Goal: Task Accomplishment & Management: Manage account settings

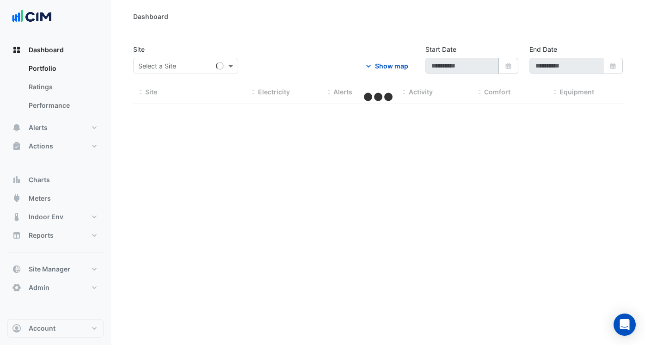
type input "**********"
select select "***"
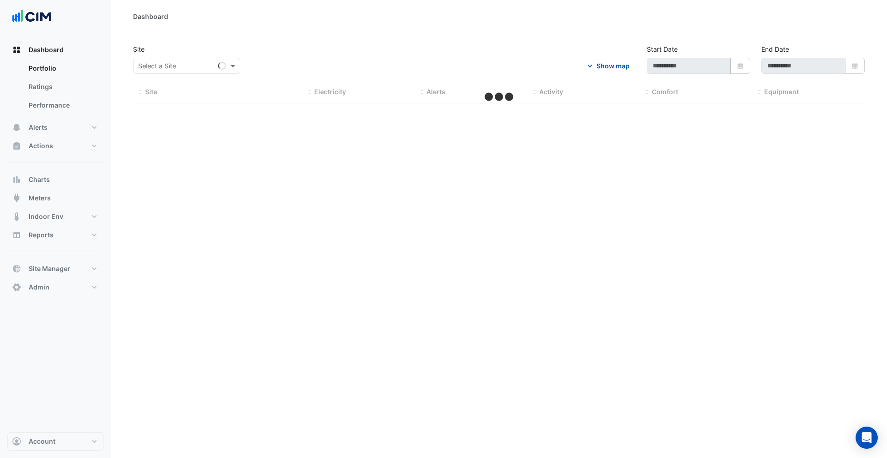
select select "***"
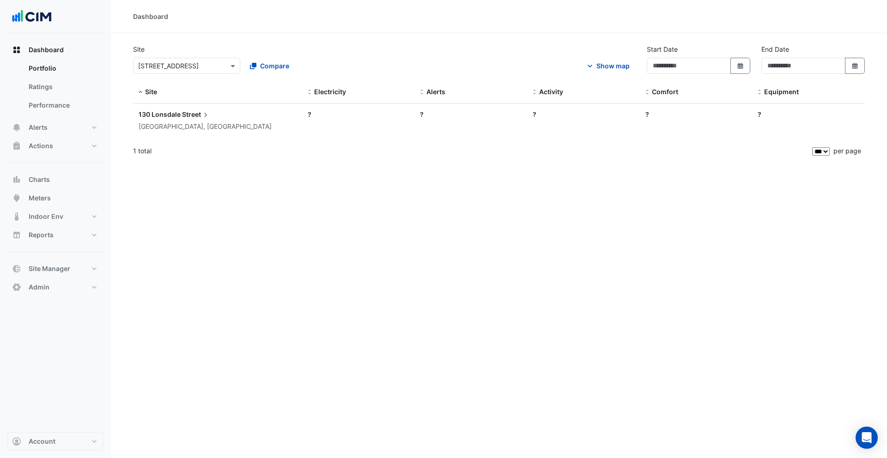
type input "**********"
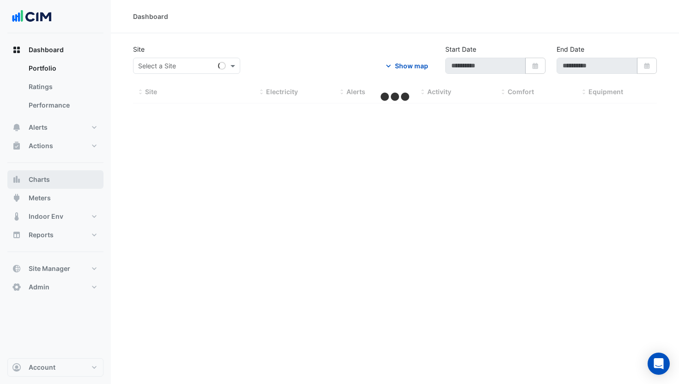
click at [63, 180] on button "Charts" at bounding box center [55, 180] width 96 height 18
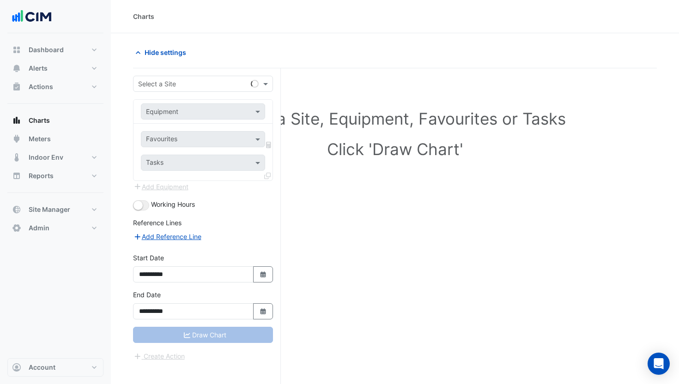
click at [183, 88] on div "Select a Site" at bounding box center [191, 84] width 114 height 10
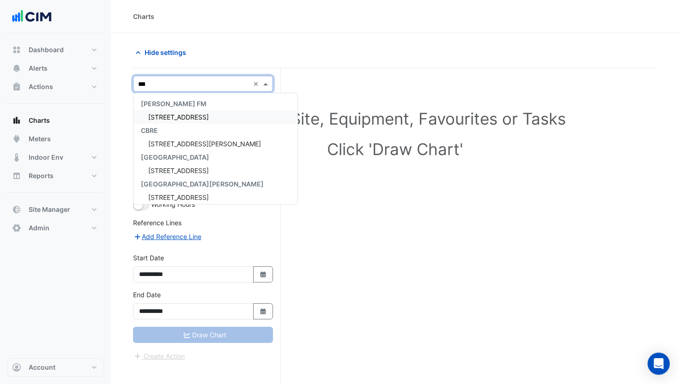
type input "****"
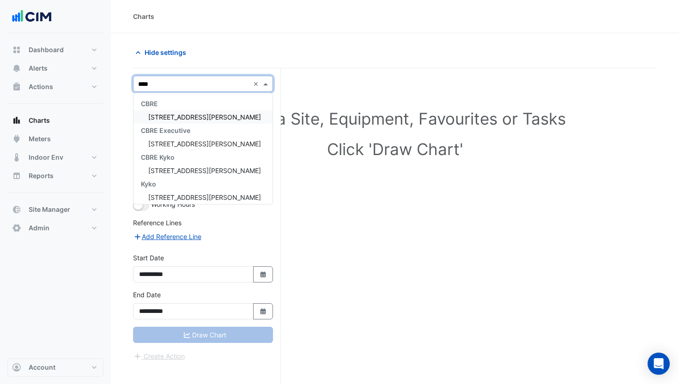
click at [189, 113] on span "99 Elizabeth St" at bounding box center [204, 117] width 113 height 8
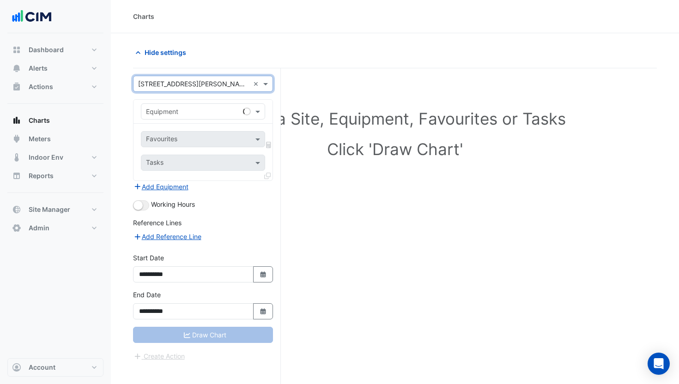
click at [179, 113] on input "text" at bounding box center [194, 112] width 96 height 10
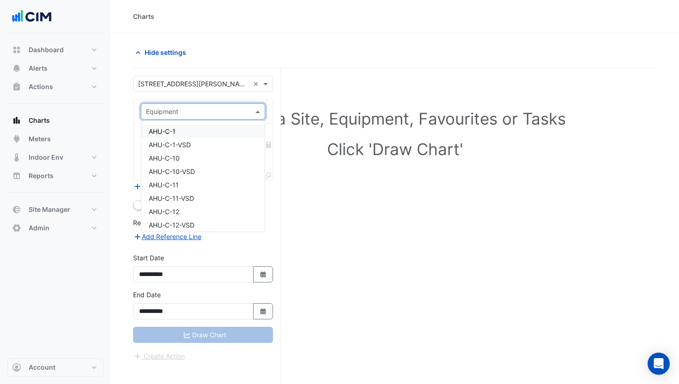
click at [181, 129] on div "AHU-C-1" at bounding box center [202, 131] width 123 height 13
click at [194, 138] on input "text" at bounding box center [192, 140] width 93 height 10
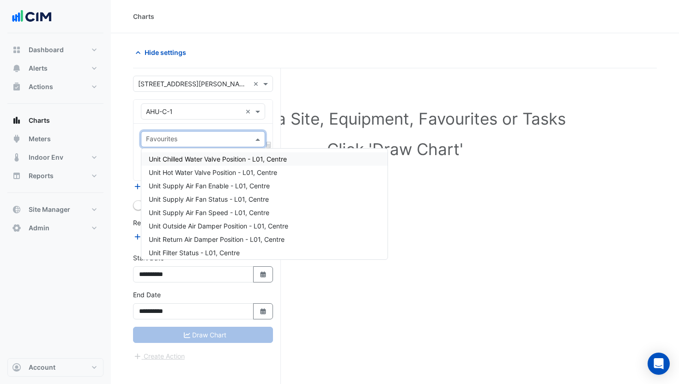
click at [224, 160] on span "Unit Chilled Water Valve Position - L01, Centre" at bounding box center [218, 159] width 138 height 8
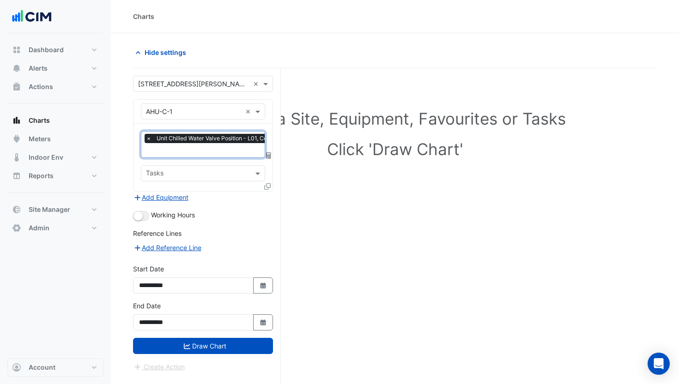
click at [198, 158] on div "× Unit Chilled Water Valve Position - L01, Centre × Tasks" at bounding box center [203, 157] width 139 height 67
click at [198, 154] on input "text" at bounding box center [214, 151] width 136 height 10
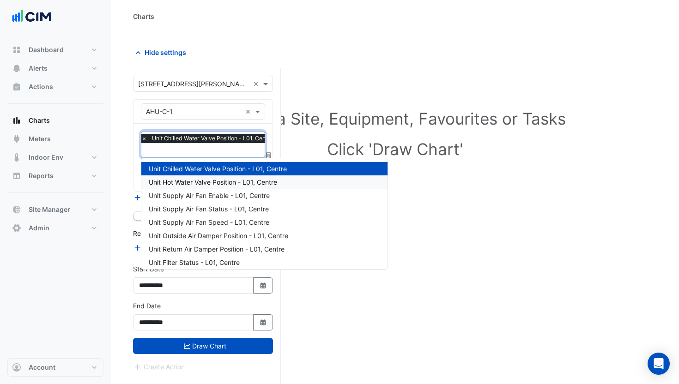
click at [200, 177] on div "Unit Hot Water Valve Position - L01, Centre" at bounding box center [264, 182] width 246 height 13
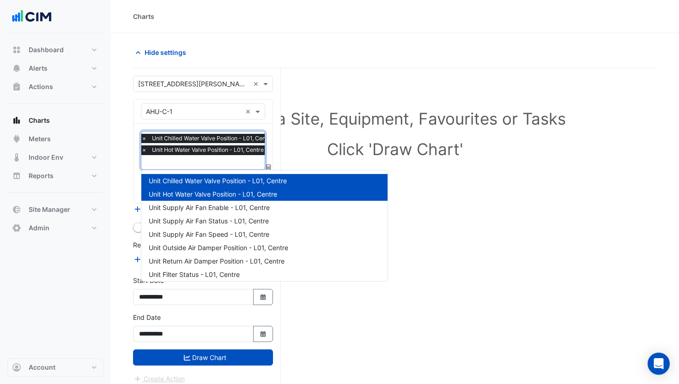
drag, startPoint x: 195, startPoint y: 162, endPoint x: 200, endPoint y: 177, distance: 15.8
click at [196, 162] on input "text" at bounding box center [209, 163] width 136 height 10
click at [202, 201] on div "Unit Hot Water Valve Position - L01, Centre" at bounding box center [264, 194] width 246 height 13
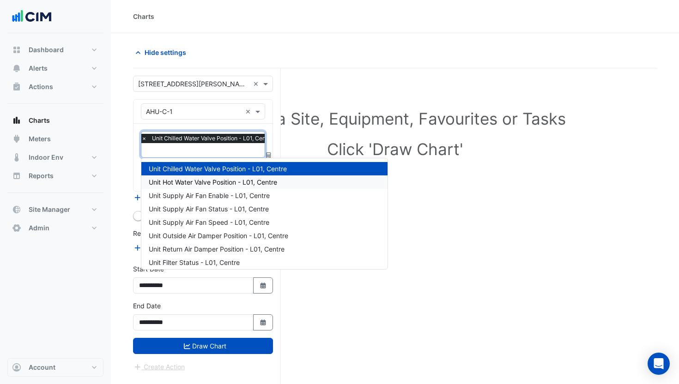
click at [200, 183] on span "Unit Hot Water Valve Position - L01, Centre" at bounding box center [213, 182] width 128 height 8
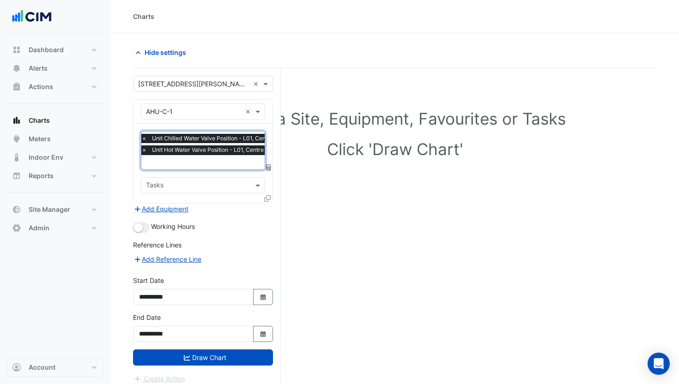
drag, startPoint x: 191, startPoint y: 163, endPoint x: 192, endPoint y: 167, distance: 4.7
click at [191, 163] on input "text" at bounding box center [209, 163] width 136 height 10
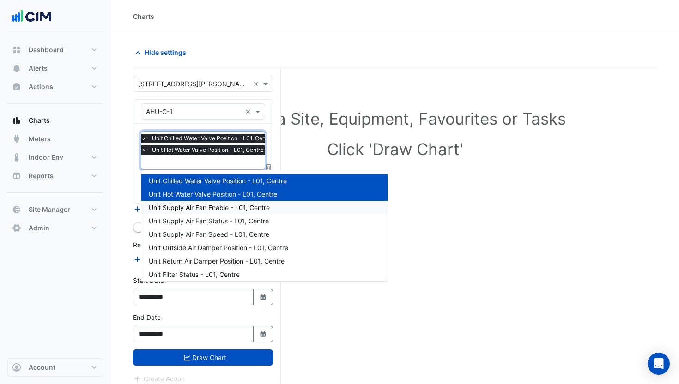
click at [205, 204] on span "Unit Supply Air Fan Enable - L01, Centre" at bounding box center [209, 208] width 121 height 8
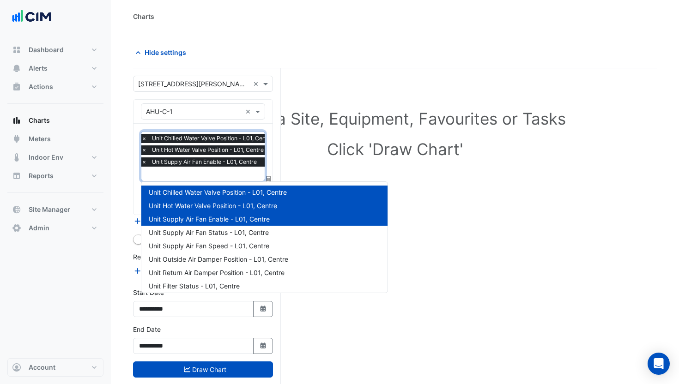
click at [204, 178] on input "text" at bounding box center [209, 175] width 136 height 10
click at [223, 235] on span "Unit Supply Air Fan Status - L01, Centre" at bounding box center [209, 233] width 120 height 8
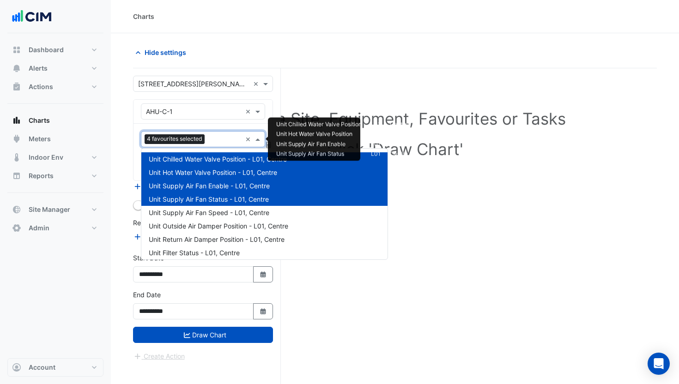
click at [221, 144] on input "text" at bounding box center [224, 140] width 33 height 10
click at [235, 208] on div "Unit Supply Air Fan Speed - L01, Centre" at bounding box center [264, 212] width 246 height 13
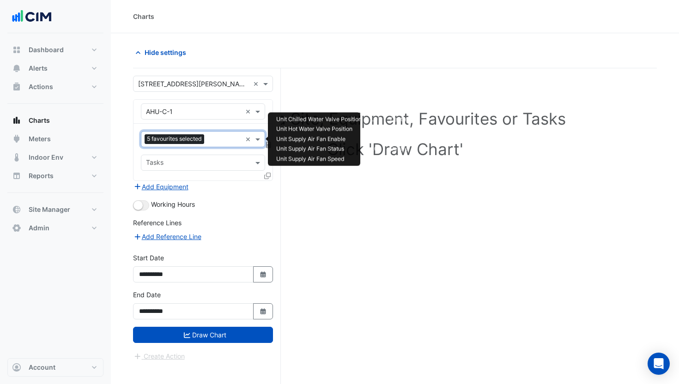
click at [221, 146] on div at bounding box center [224, 140] width 35 height 12
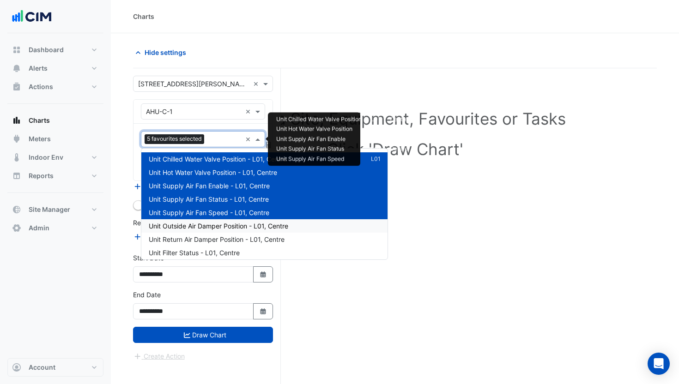
click at [237, 221] on div "Unit Outside Air Damper Position - L01, Centre" at bounding box center [264, 225] width 246 height 13
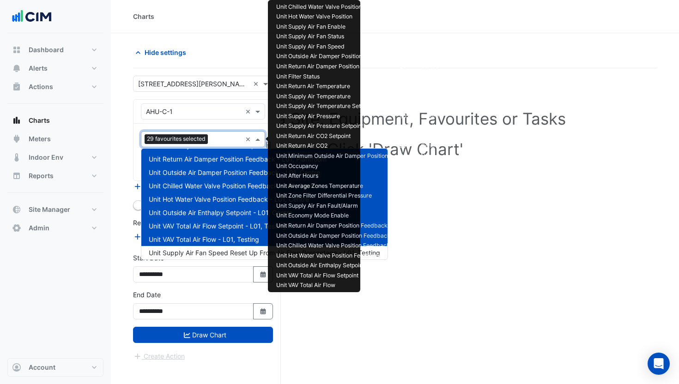
scroll to position [299, 0]
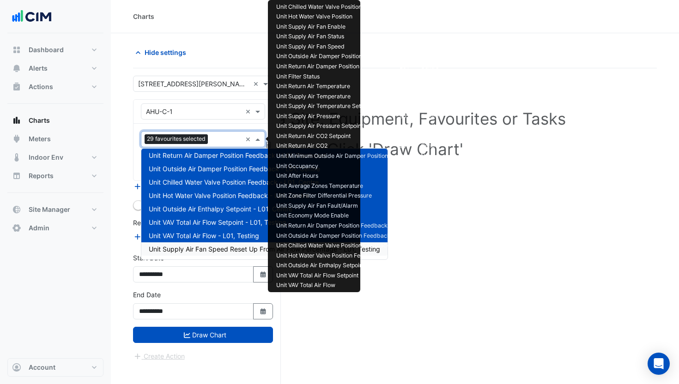
click at [203, 245] on span "Unit Supply Air Fan Speed Reset Up From Air Flow Percentage - L01, Testing" at bounding box center [265, 249] width 232 height 8
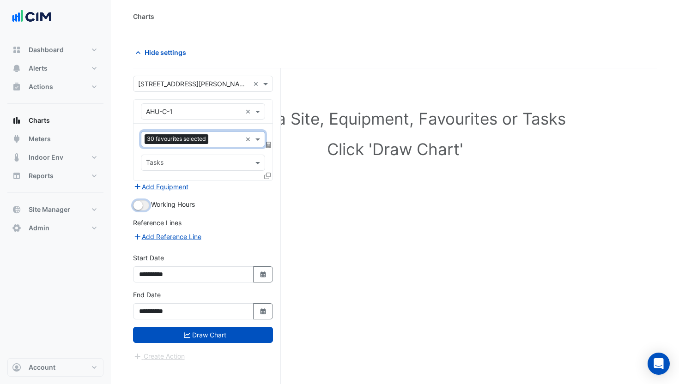
click at [147, 207] on button "button" at bounding box center [141, 206] width 16 height 10
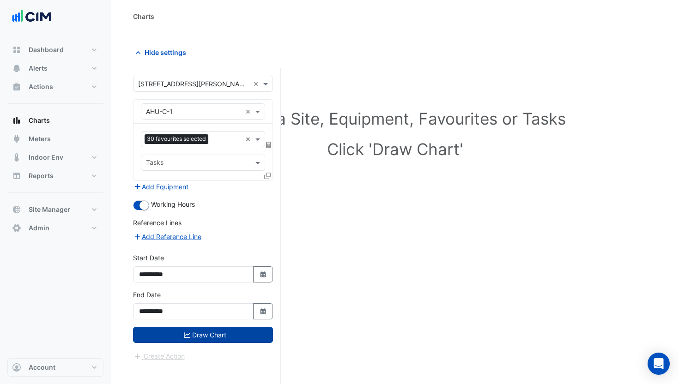
click at [230, 333] on button "Draw Chart" at bounding box center [203, 335] width 140 height 16
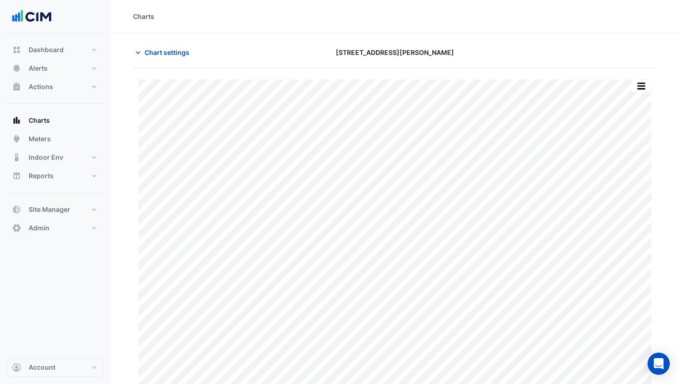
click at [637, 79] on div "Split by Unit Split All Print Save as JPEG Save as PNG Pivot Data Table Export …" at bounding box center [395, 231] width 524 height 327
click at [640, 81] on button "button" at bounding box center [641, 86] width 18 height 12
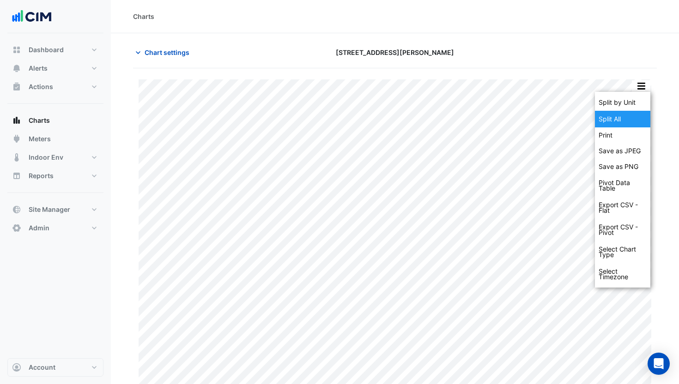
click at [624, 122] on div "Split All" at bounding box center [622, 119] width 55 height 17
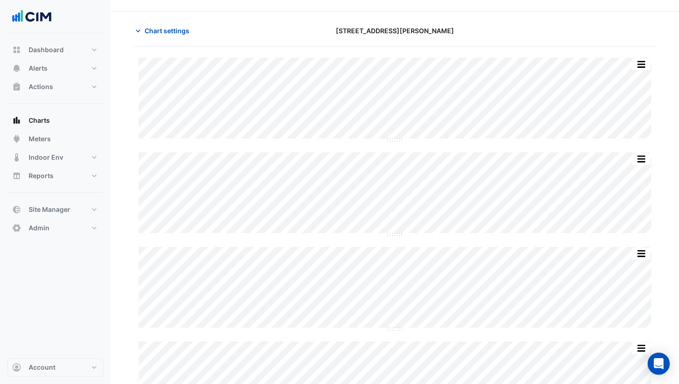
scroll to position [26, 0]
click at [640, 60] on button "button" at bounding box center [641, 61] width 18 height 12
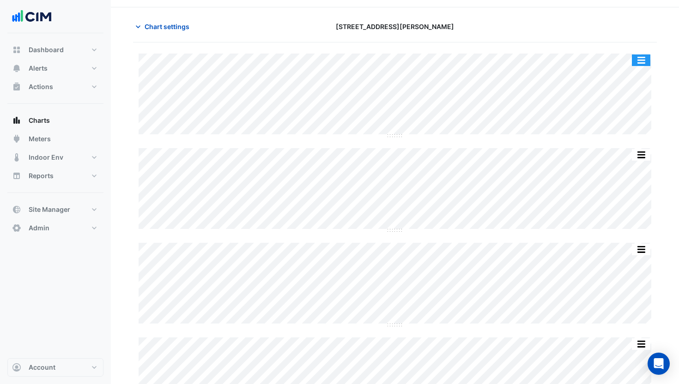
click at [640, 60] on button "button" at bounding box center [641, 61] width 18 height 12
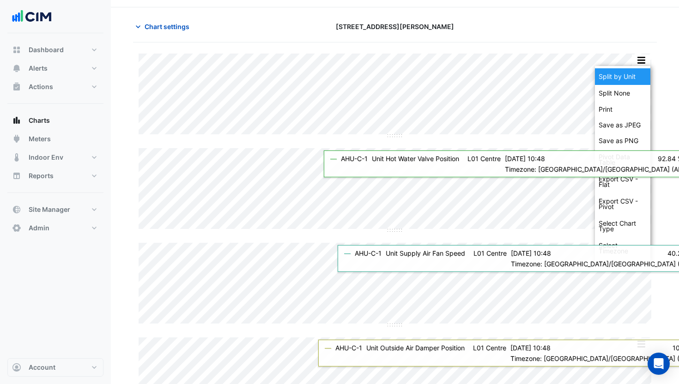
click at [629, 76] on div "Split by Unit" at bounding box center [622, 76] width 55 height 17
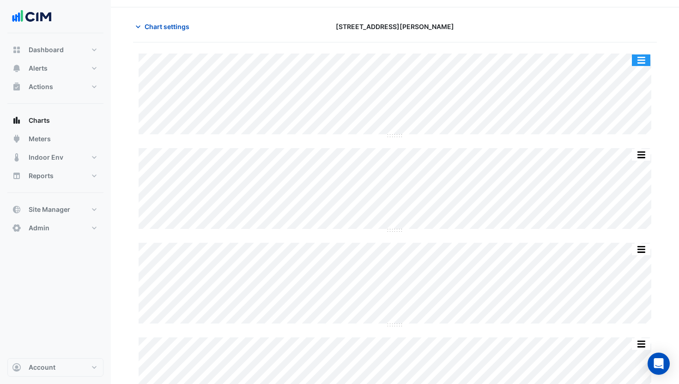
click at [640, 60] on button "button" at bounding box center [641, 61] width 18 height 12
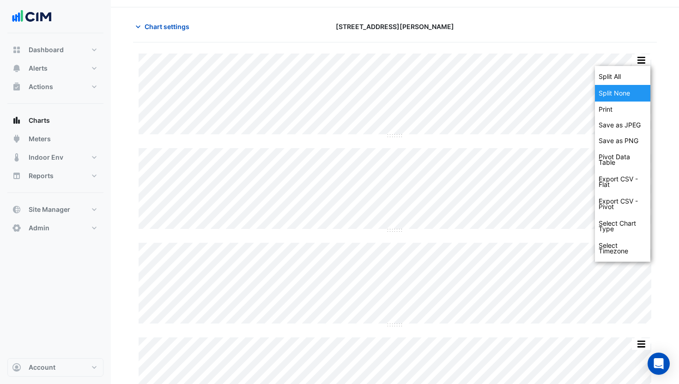
click at [633, 88] on div "Split None" at bounding box center [622, 93] width 55 height 17
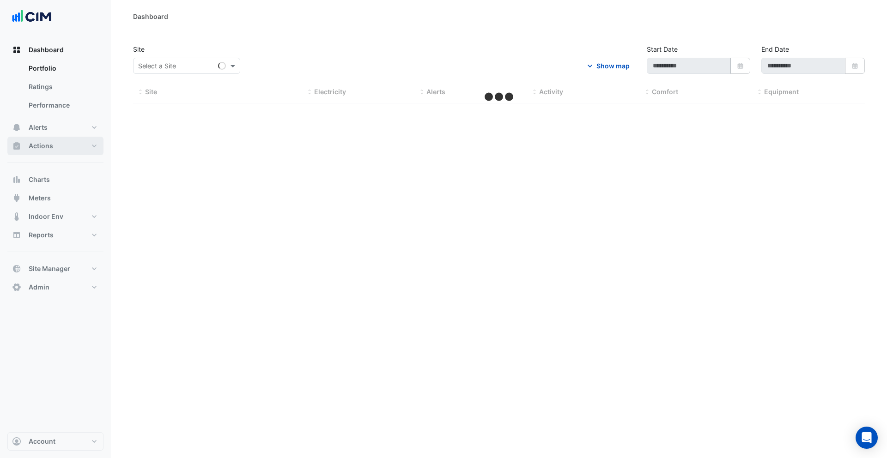
click at [56, 143] on button "Actions" at bounding box center [55, 146] width 96 height 18
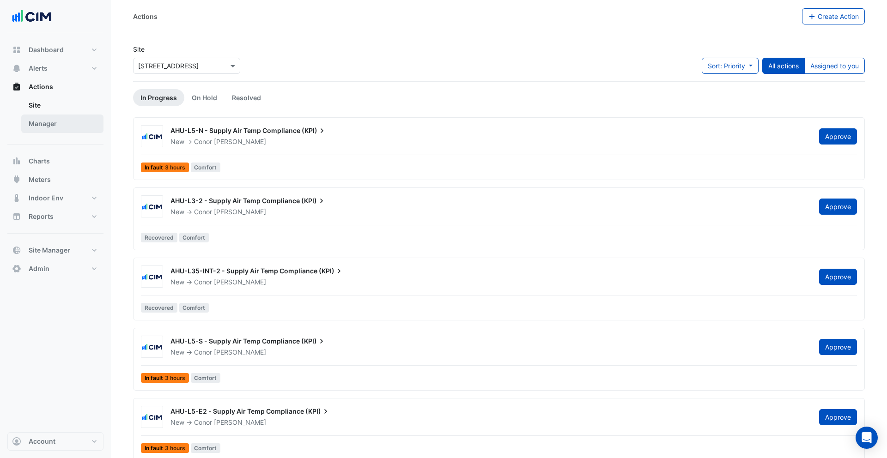
click at [56, 126] on link "Manager" at bounding box center [62, 124] width 82 height 18
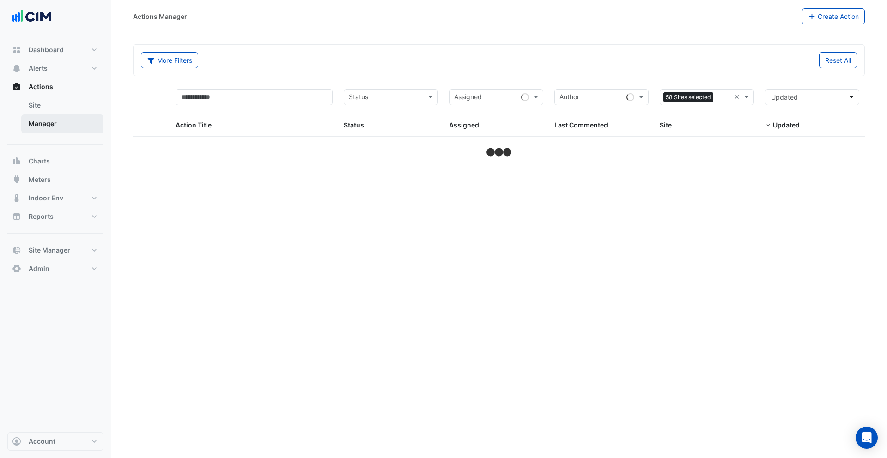
select select "***"
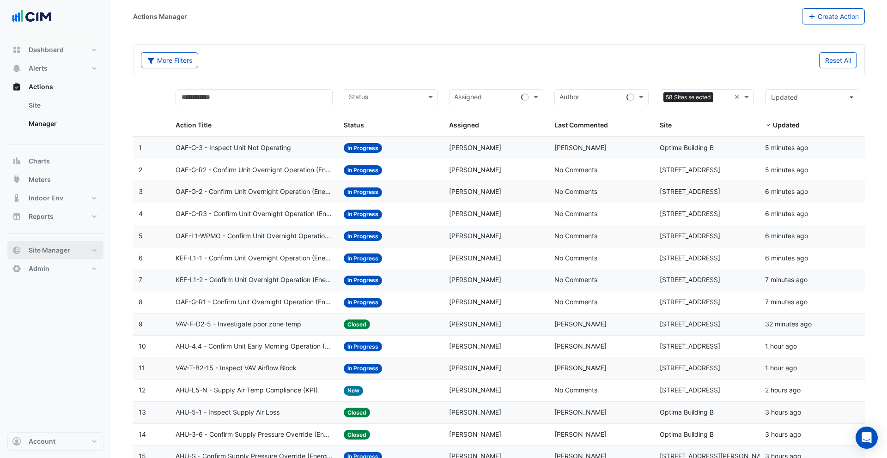
click at [58, 247] on span "Site Manager" at bounding box center [50, 250] width 42 height 9
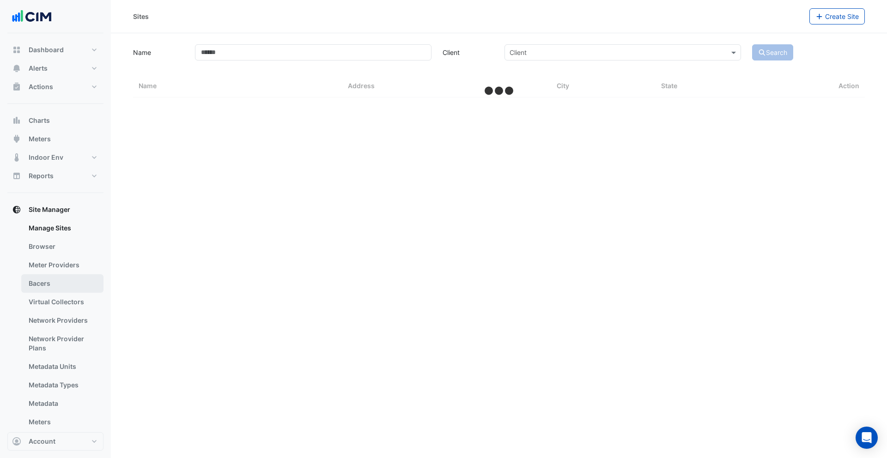
click at [60, 280] on link "Bacers" at bounding box center [62, 283] width 82 height 18
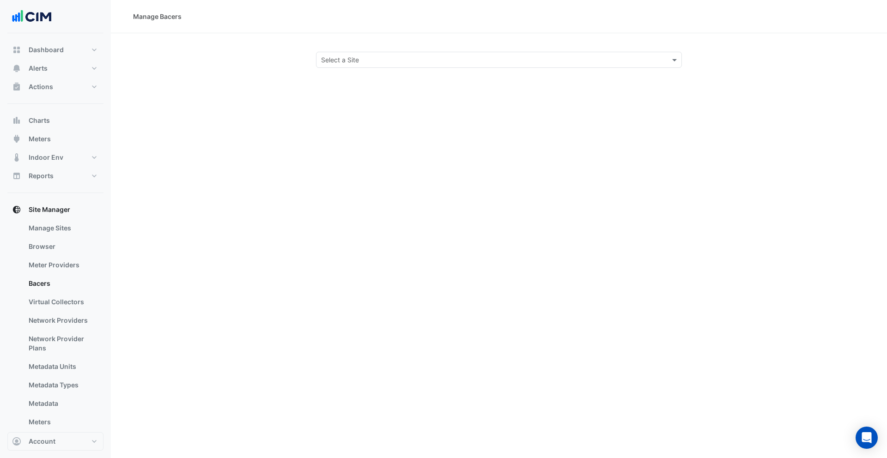
click at [355, 64] on div "Select a Site" at bounding box center [340, 60] width 38 height 10
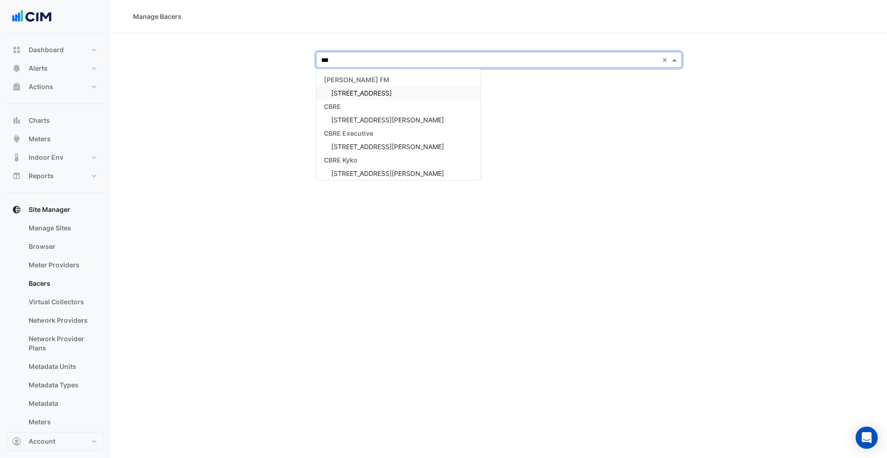
type input "****"
click at [354, 93] on span "[STREET_ADDRESS][PERSON_NAME]" at bounding box center [387, 93] width 113 height 8
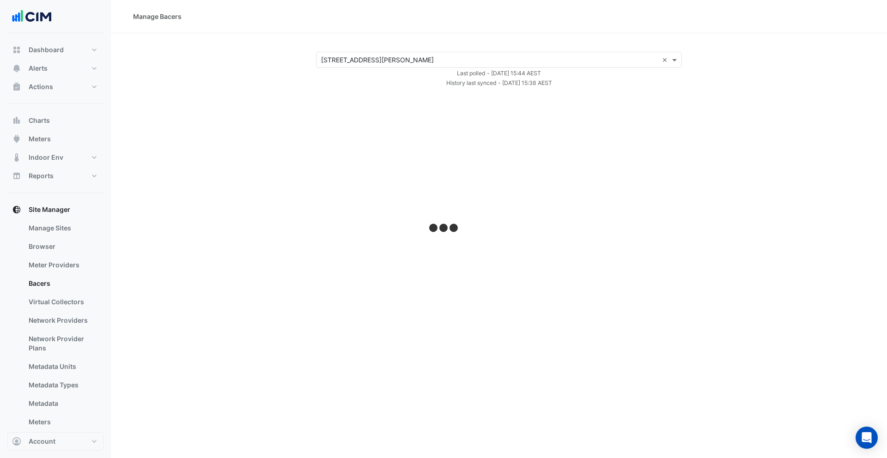
select select "***"
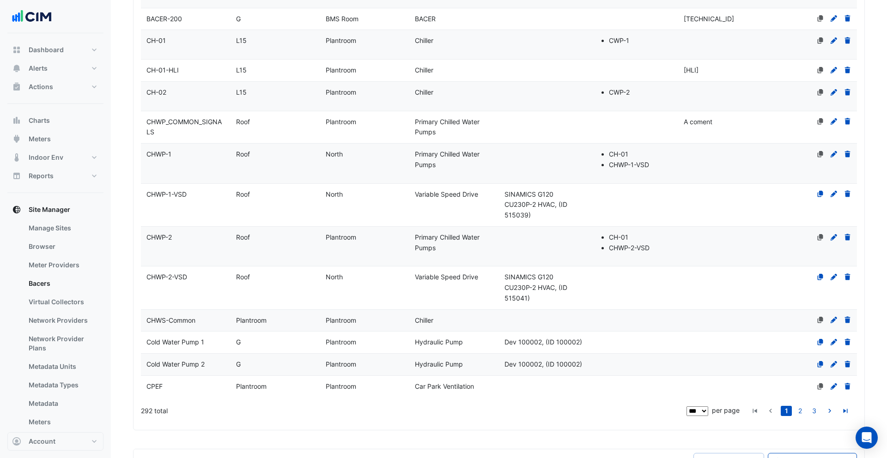
scroll to position [4409, 0]
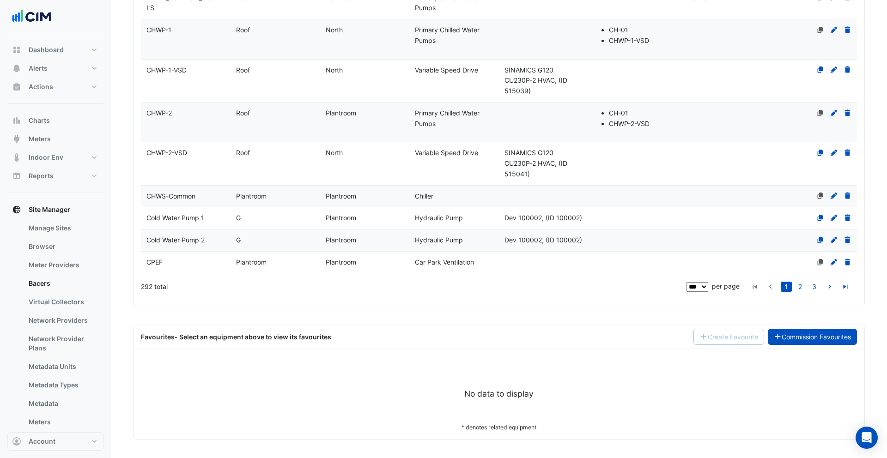
click at [795, 333] on link "Commission Favourites" at bounding box center [813, 337] width 90 height 16
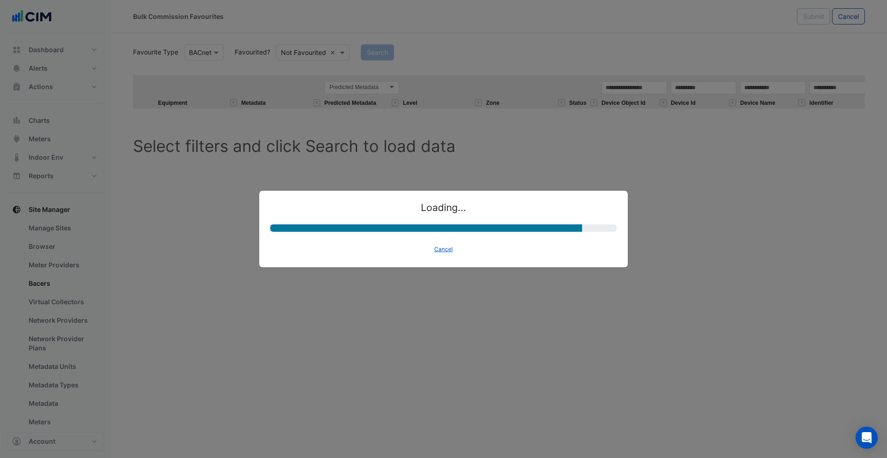
select select "********"
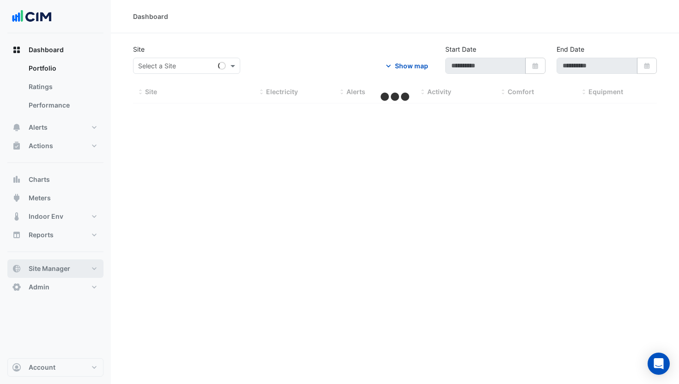
select select "***"
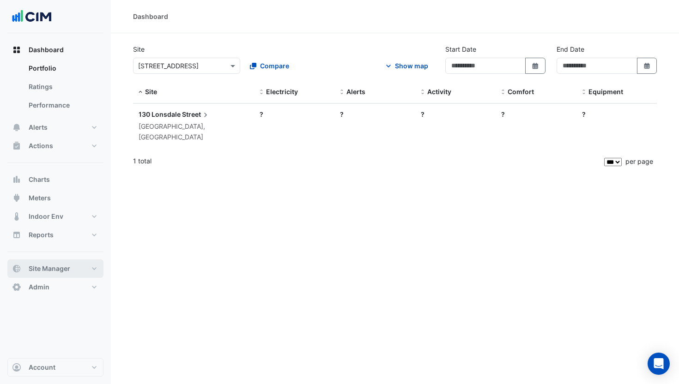
type input "**********"
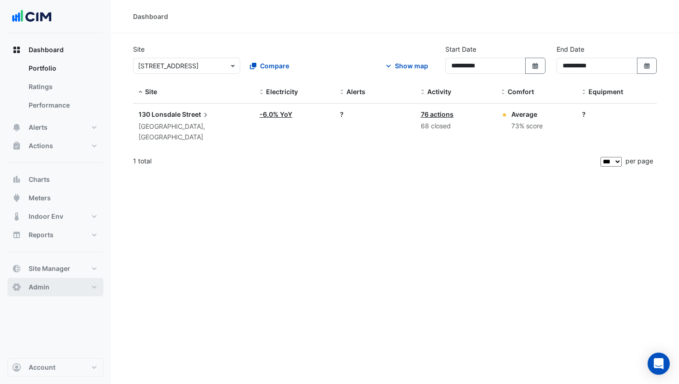
click at [68, 285] on button "Admin" at bounding box center [55, 287] width 96 height 18
